Goal: Task Accomplishment & Management: Manage account settings

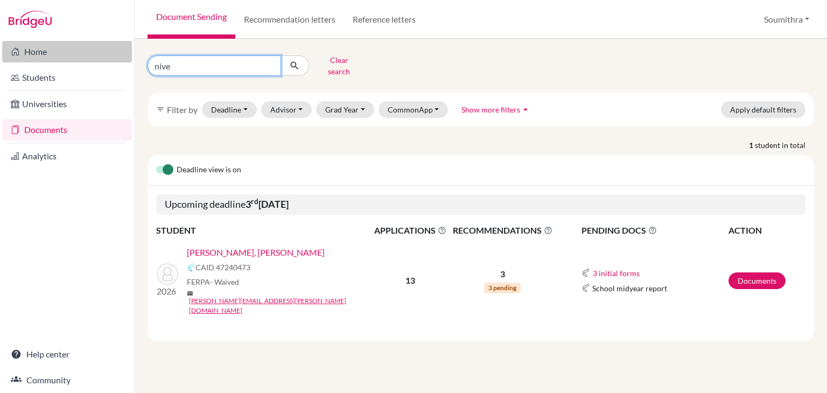
drag, startPoint x: 182, startPoint y: 63, endPoint x: 121, endPoint y: 61, distance: 61.5
click at [121, 61] on div "Home Students Universities Documents Analytics Help center Community Document S…" at bounding box center [413, 196] width 827 height 393
type input "anika"
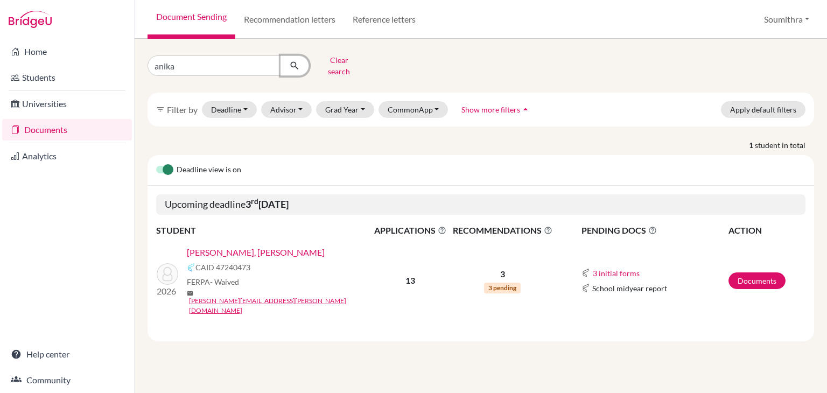
click at [301, 61] on button "submit" at bounding box center [295, 65] width 29 height 20
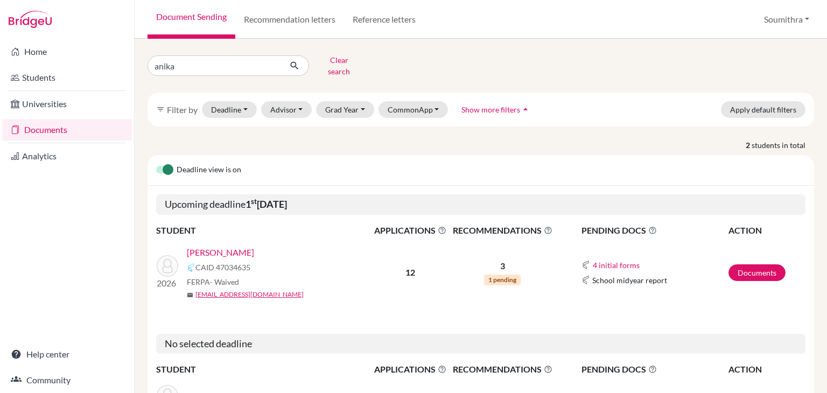
click at [220, 246] on link "[PERSON_NAME]" at bounding box center [220, 252] width 67 height 13
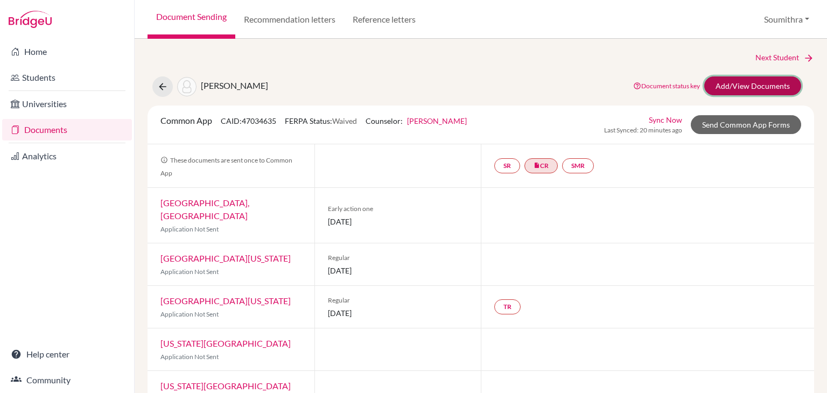
click at [746, 89] on link "Add/View Documents" at bounding box center [753, 86] width 97 height 19
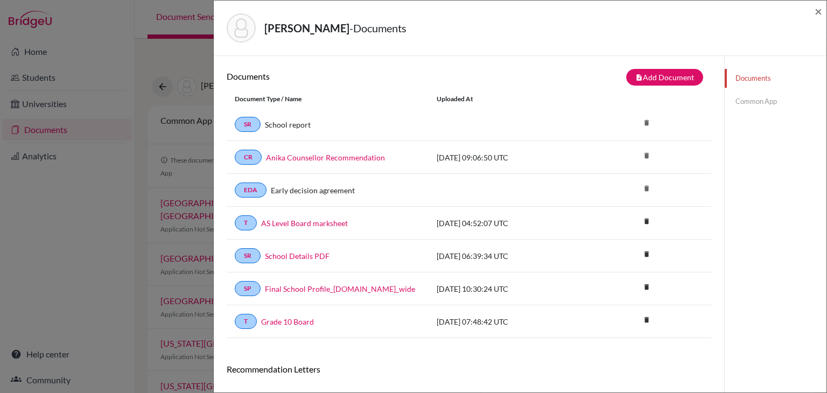
click at [750, 101] on link "Common App" at bounding box center [776, 101] width 102 height 19
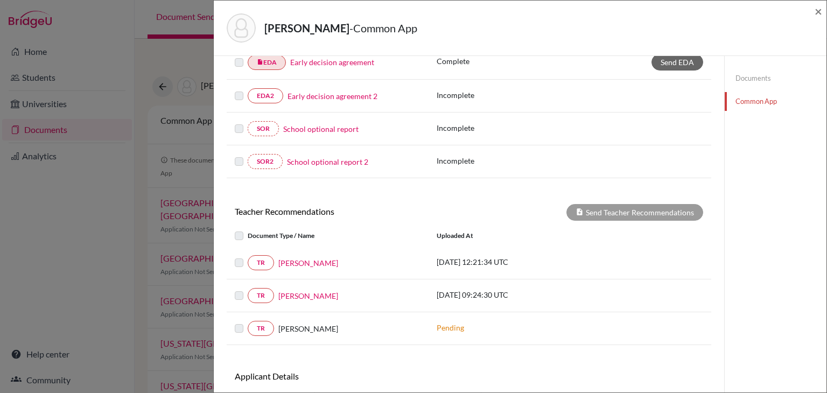
scroll to position [291, 0]
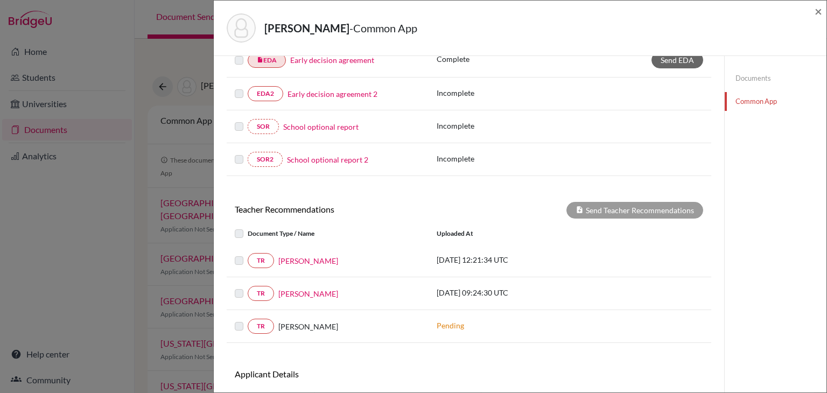
click at [248, 254] on label at bounding box center [248, 254] width 0 height 0
click at [248, 227] on label at bounding box center [248, 227] width 0 height 0
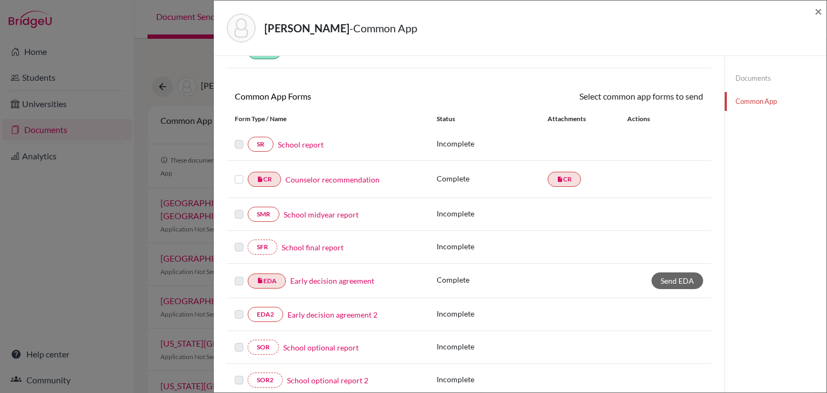
scroll to position [0, 0]
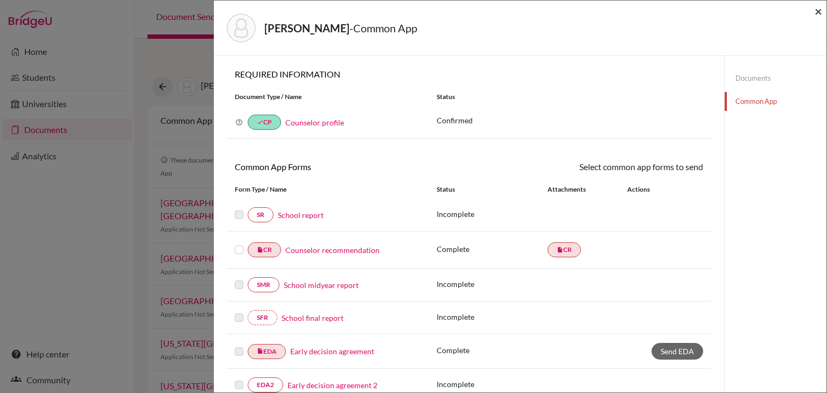
click at [819, 12] on span "×" at bounding box center [819, 11] width 8 height 16
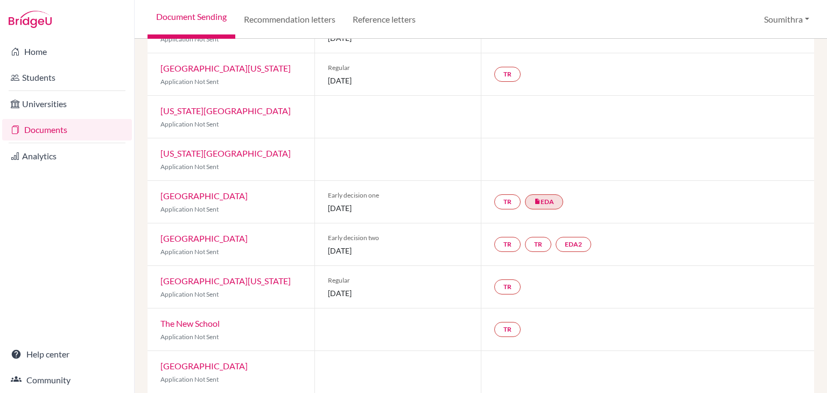
scroll to position [247, 0]
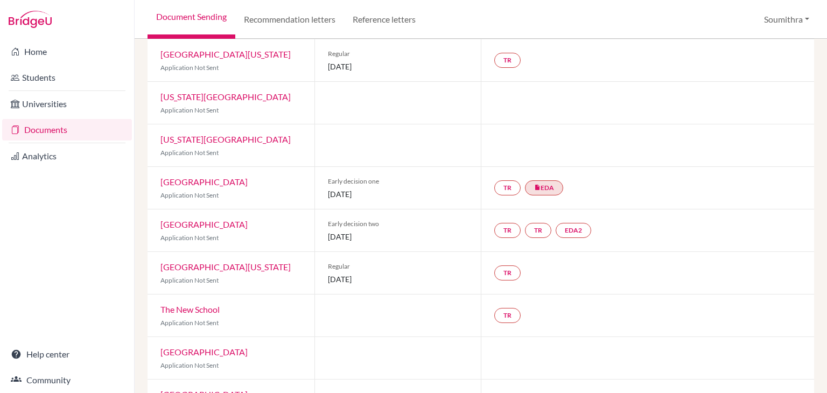
click at [547, 25] on div "Document Sending Recommendation letters Reference letters Soumithra Profile Sch…" at bounding box center [481, 19] width 693 height 39
